Goal: Information Seeking & Learning: Get advice/opinions

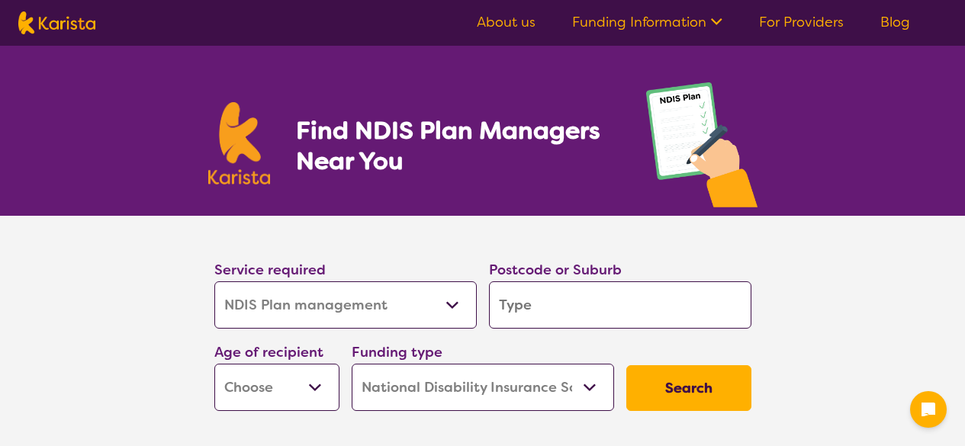
select select "NDIS Plan management"
select select "NDIS"
select select "NDIS Plan management"
select select "NDIS"
drag, startPoint x: 0, startPoint y: 0, endPoint x: 358, endPoint y: 296, distance: 464.3
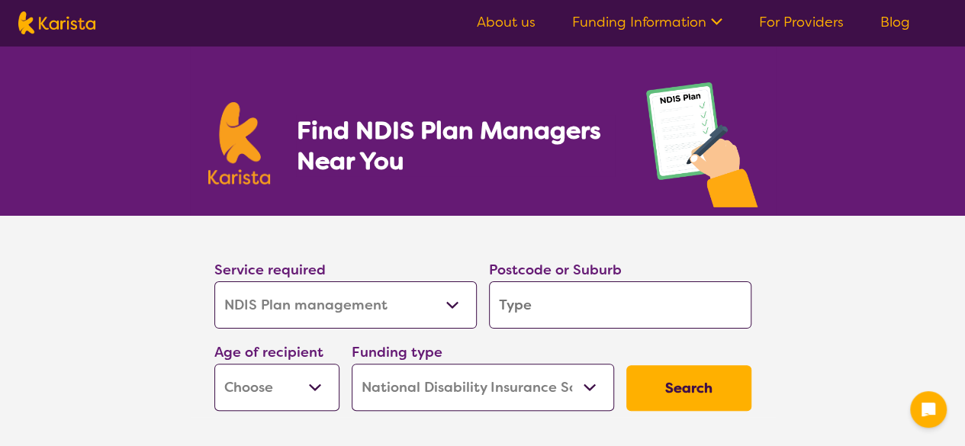
click at [358, 296] on select "Allied Health Assistant Assessment ([MEDICAL_DATA] or [MEDICAL_DATA]) Behaviour…" at bounding box center [345, 304] width 262 height 47
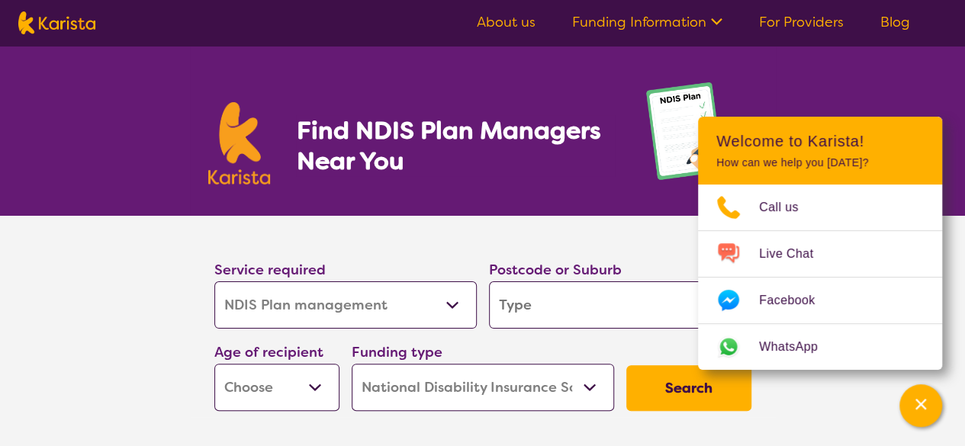
click at [352, 297] on select "Allied Health Assistant Assessment ([MEDICAL_DATA] or [MEDICAL_DATA]) Behaviour…" at bounding box center [345, 304] width 262 height 47
select select "Psychology"
click at [214, 281] on select "Allied Health Assistant Assessment ([MEDICAL_DATA] or [MEDICAL_DATA]) Behaviour…" at bounding box center [345, 304] width 262 height 47
select select "Psychology"
click at [564, 292] on input "search" at bounding box center [620, 304] width 262 height 47
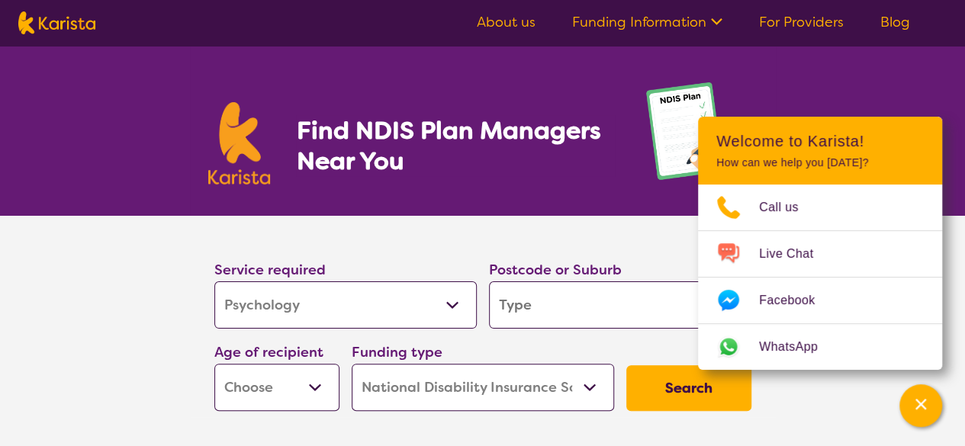
type input "M"
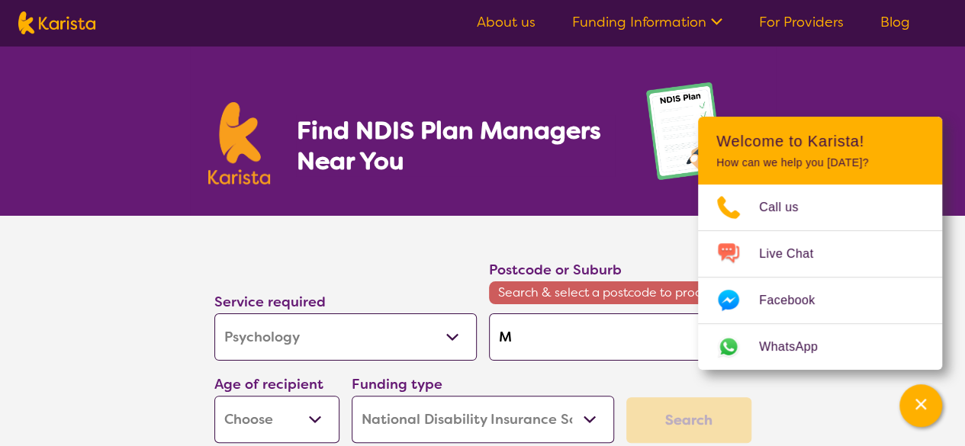
type input "Mo"
type input "Moi"
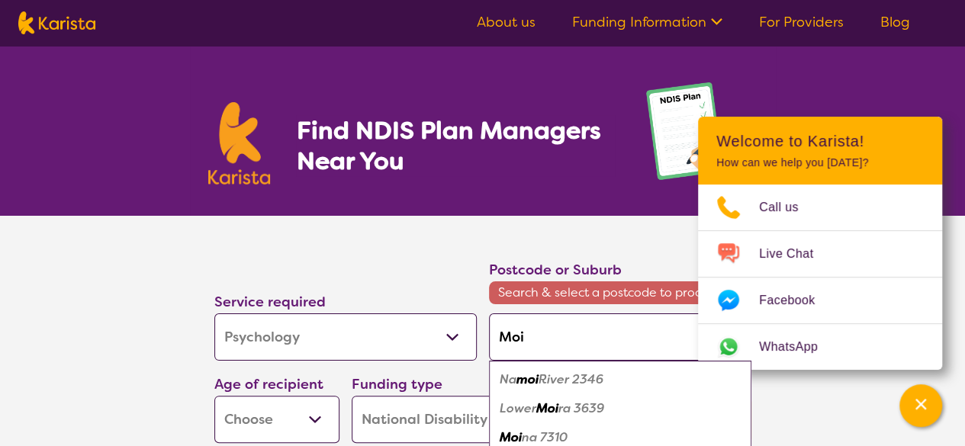
type input "Mo"
type input "Mou"
type input "Moun"
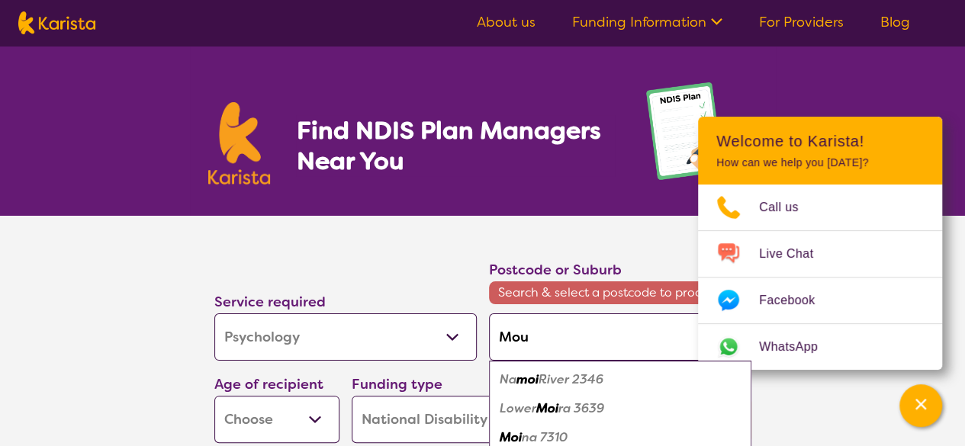
type input "Moun"
type input "Mount"
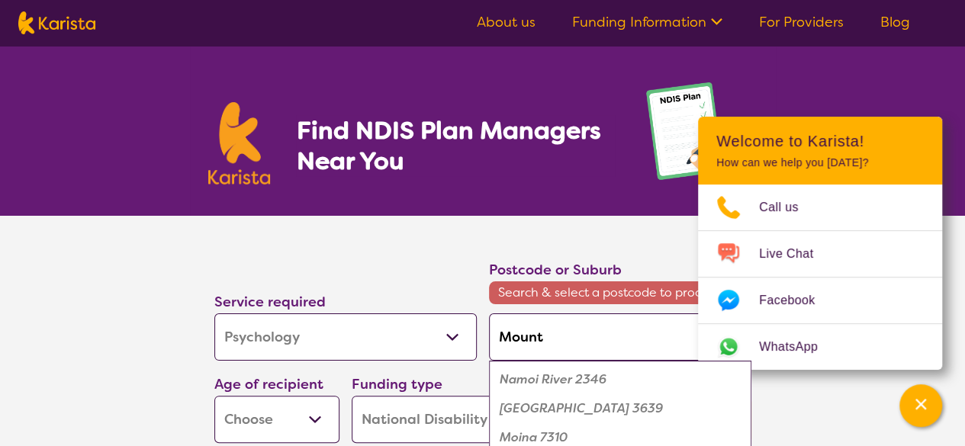
type input "Mount P"
type input "Mount Pl"
type input "Mount Ple"
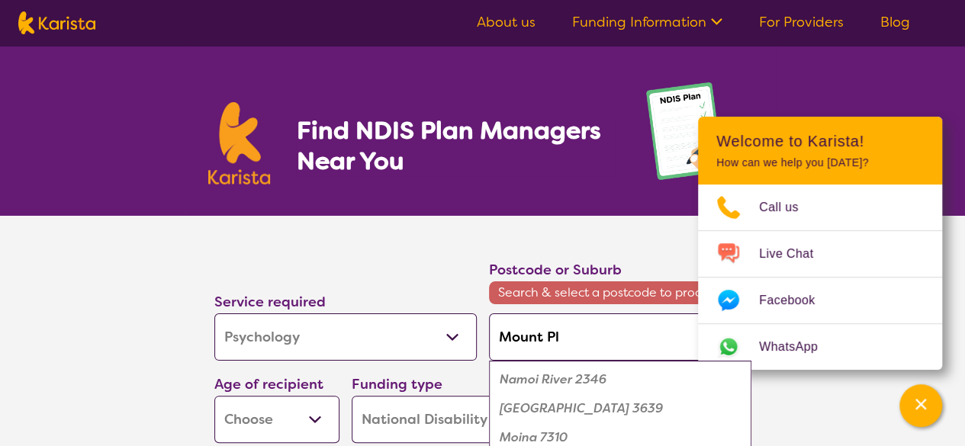
type input "Mount Ple"
type input "Mount Plea"
type input "Mount Pleas"
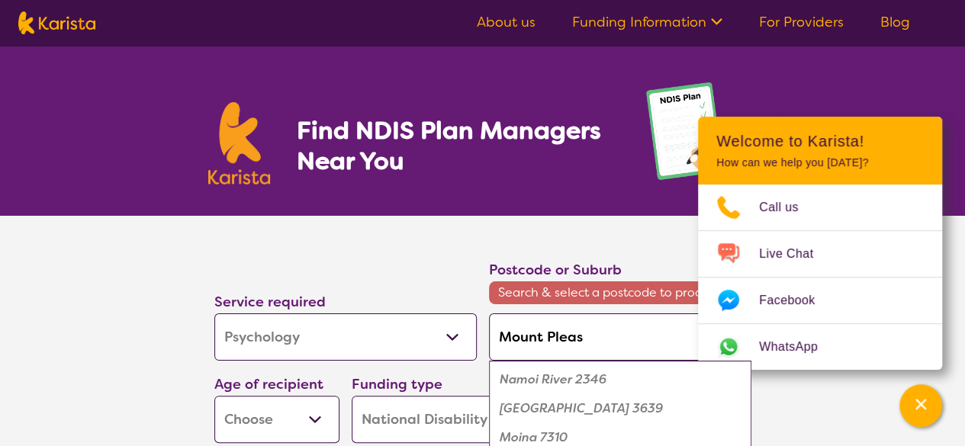
type input "[GEOGRAPHIC_DATA]"
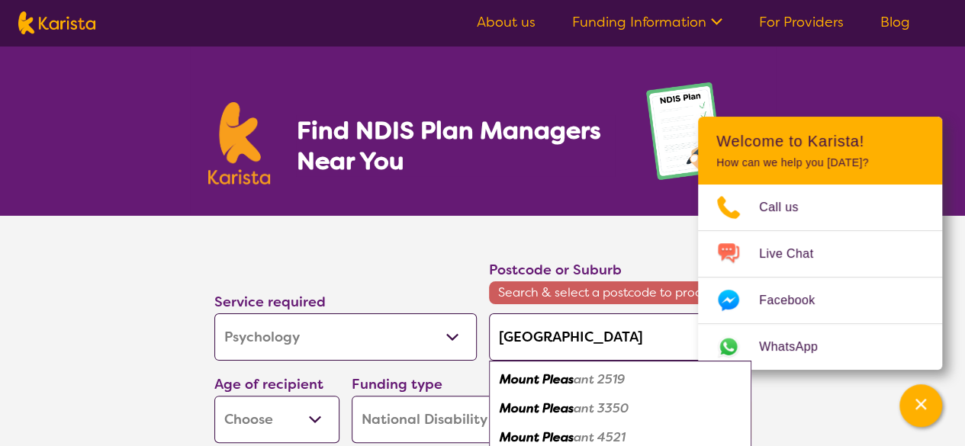
type input "[GEOGRAPHIC_DATA]"
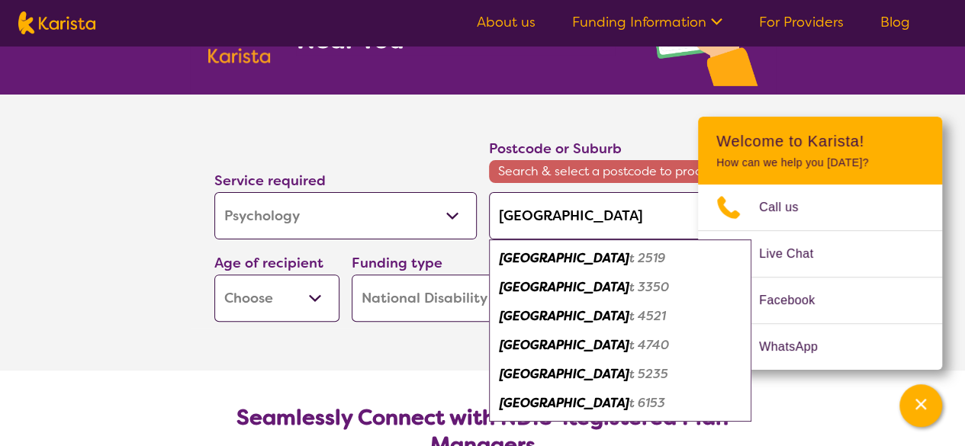
scroll to position [153, 0]
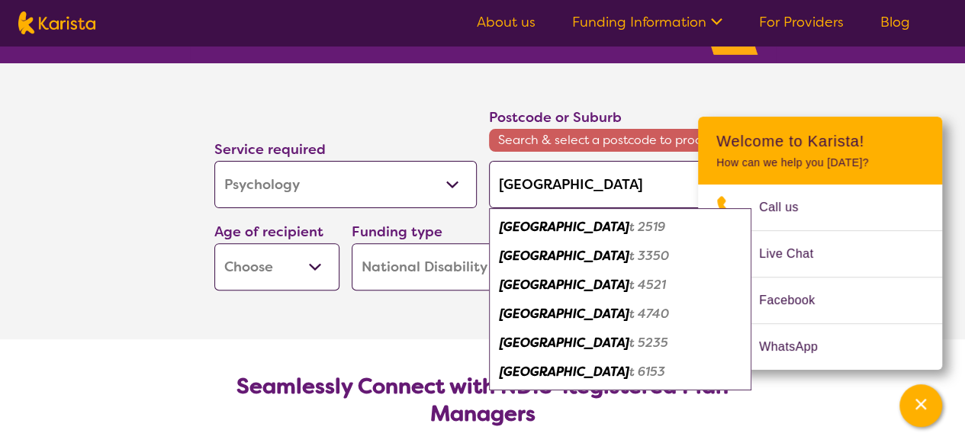
click at [662, 376] on div "Mount Pleasan t 6153" at bounding box center [620, 372] width 247 height 29
type input "6153"
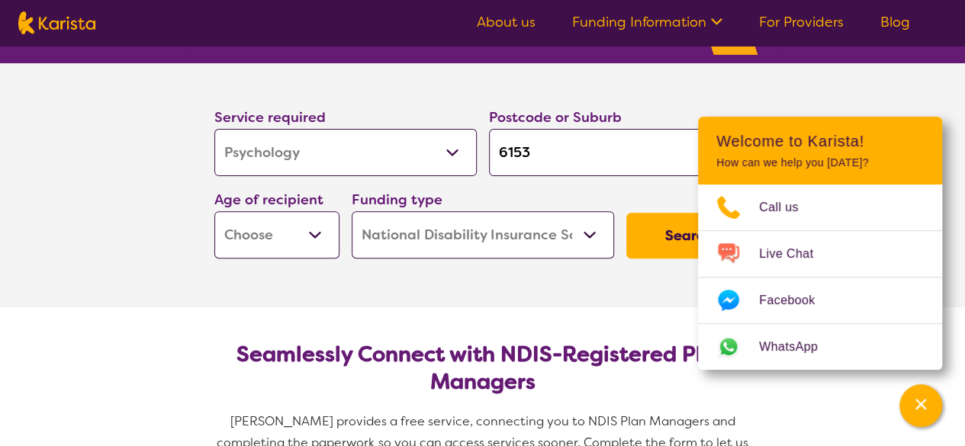
click at [238, 226] on select "Early Childhood - 0 to 9 Child - 10 to 11 Adolescent - 12 to 17 Adult - 18 to 6…" at bounding box center [276, 234] width 125 height 47
select select "AS"
click at [214, 211] on select "Early Childhood - 0 to 9 Child - 10 to 11 Adolescent - 12 to 17 Adult - 18 to 6…" at bounding box center [276, 234] width 125 height 47
select select "AS"
click at [400, 249] on select "Home Care Package (HCP) National Disability Insurance Scheme (NDIS) I don't know" at bounding box center [483, 234] width 262 height 47
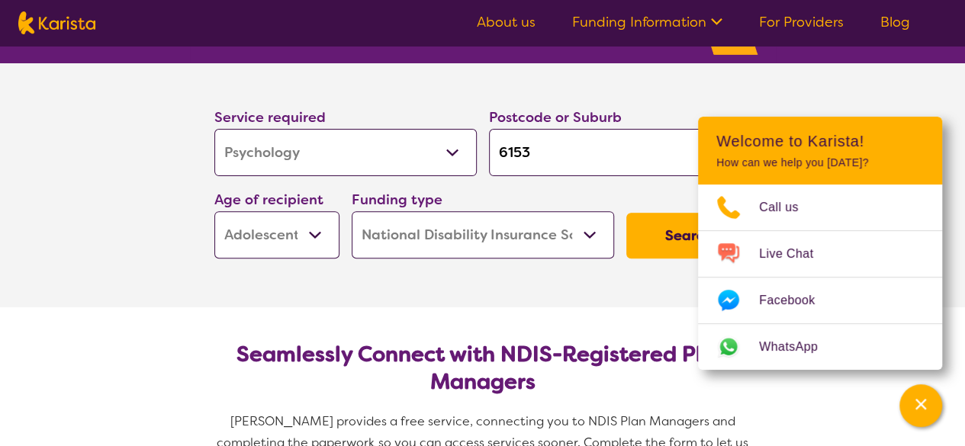
click at [352, 211] on select "Home Care Package (HCP) National Disability Insurance Scheme (NDIS) I don't know" at bounding box center [483, 234] width 262 height 47
click at [658, 251] on button "Search" at bounding box center [688, 236] width 125 height 46
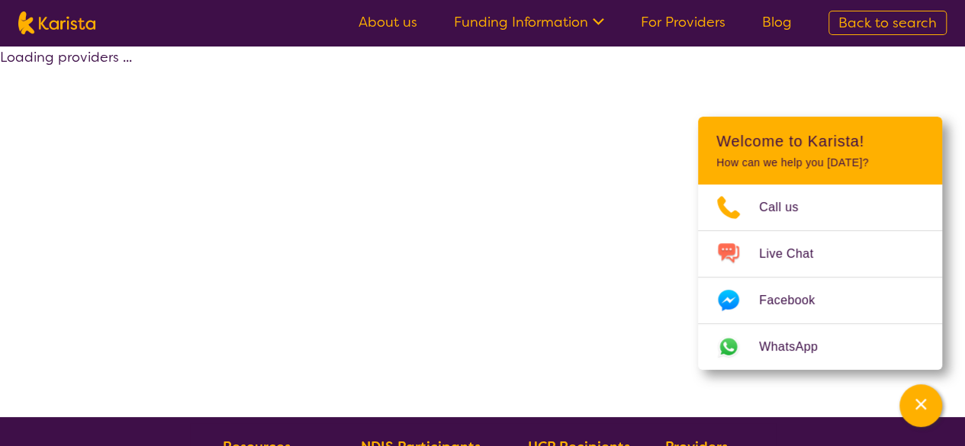
select select "by_score"
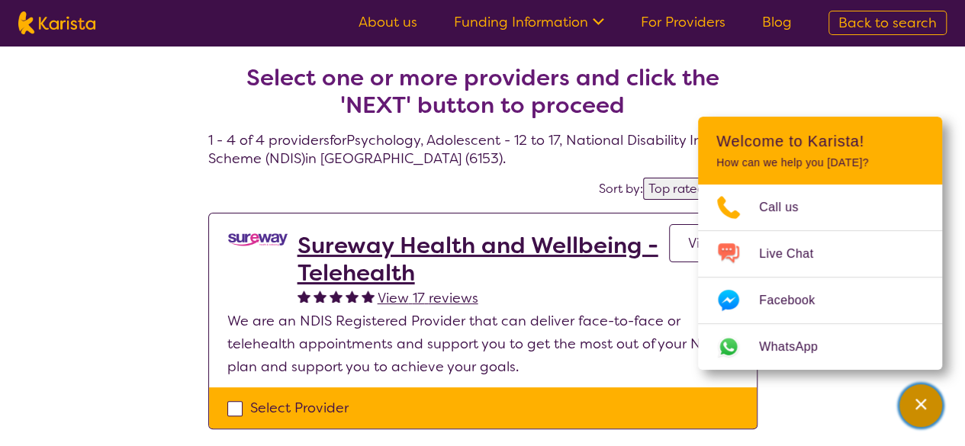
click at [927, 410] on icon "Channel Menu" at bounding box center [920, 404] width 15 height 15
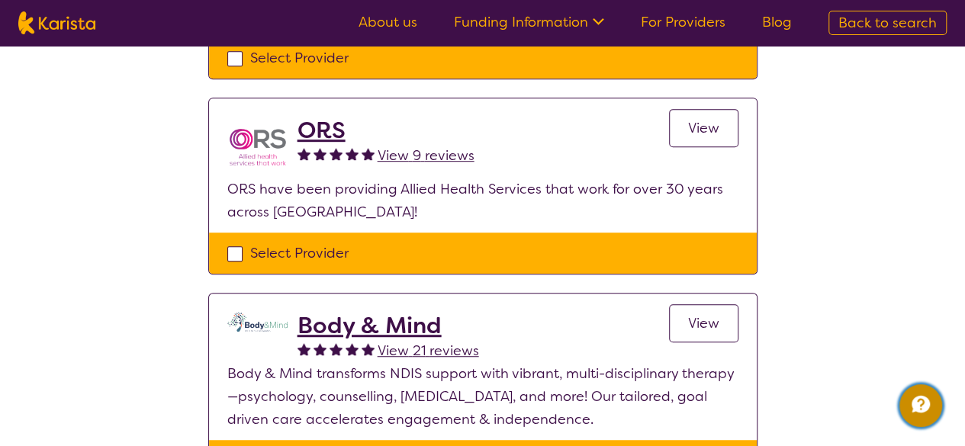
scroll to position [381, 0]
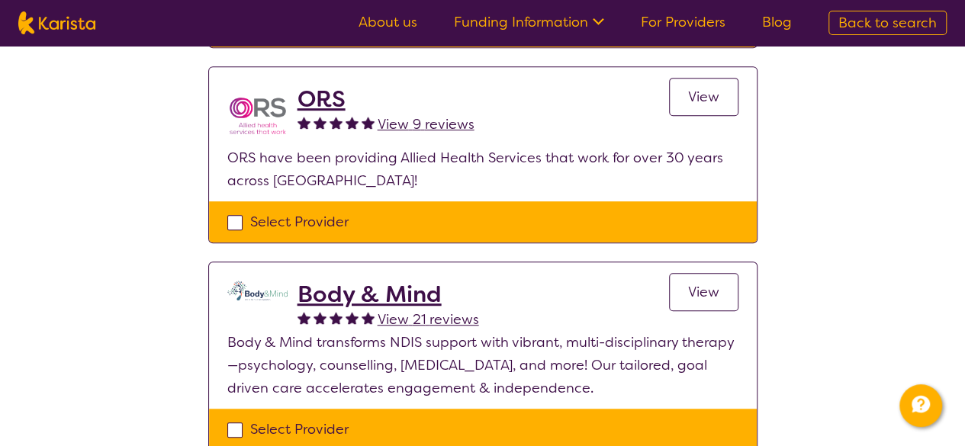
click at [340, 97] on h2 "ORS" at bounding box center [385, 98] width 177 height 27
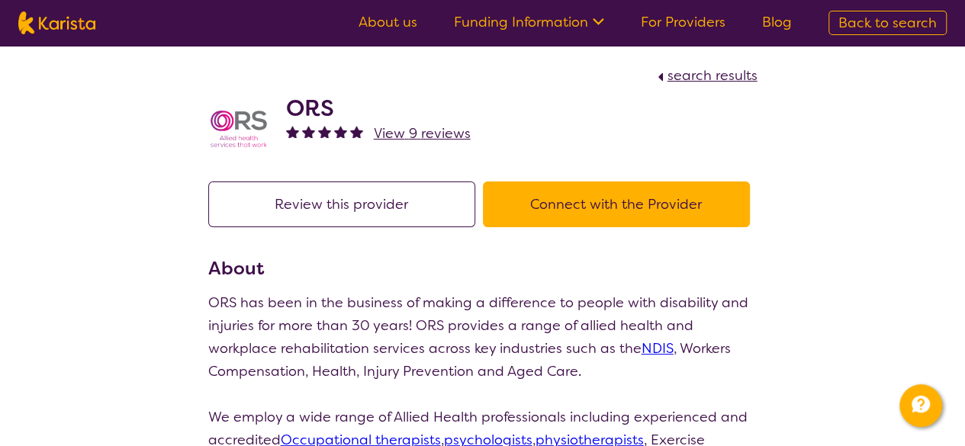
click at [692, 63] on section "search results ORS View 9 reviews" at bounding box center [483, 104] width 586 height 117
click at [692, 79] on span "search results" at bounding box center [712, 75] width 90 height 18
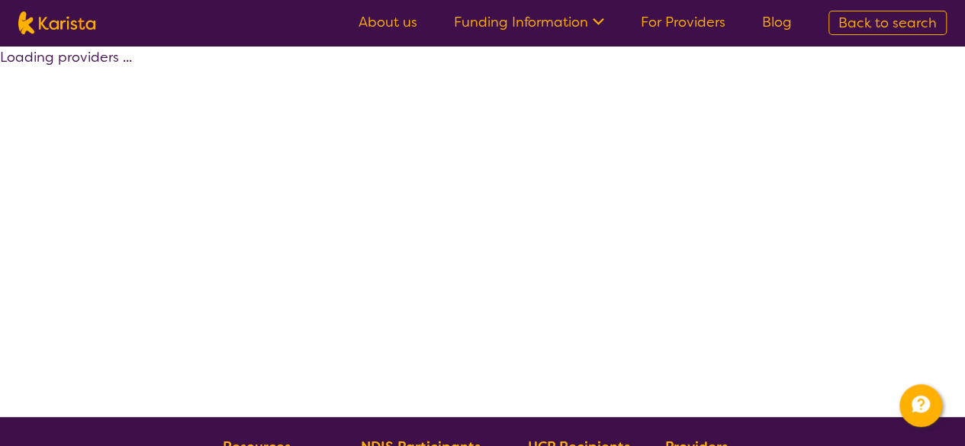
select select "by_score"
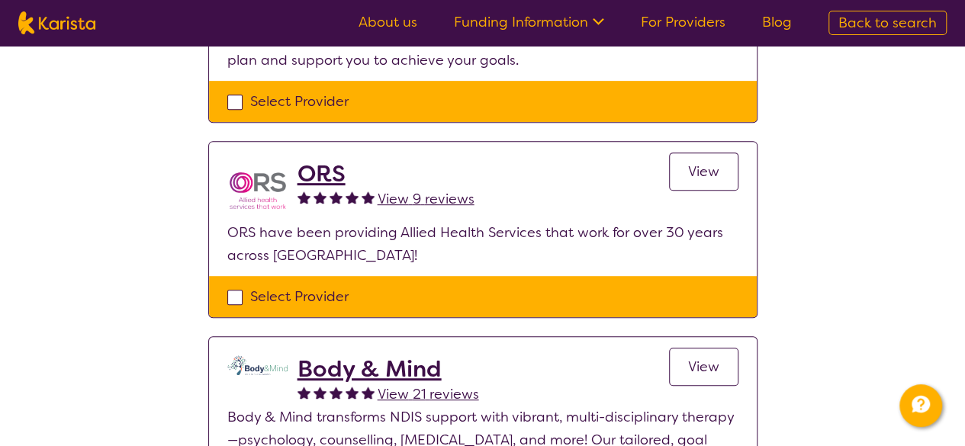
scroll to position [305, 0]
